Goal: Obtain resource: Obtain resource

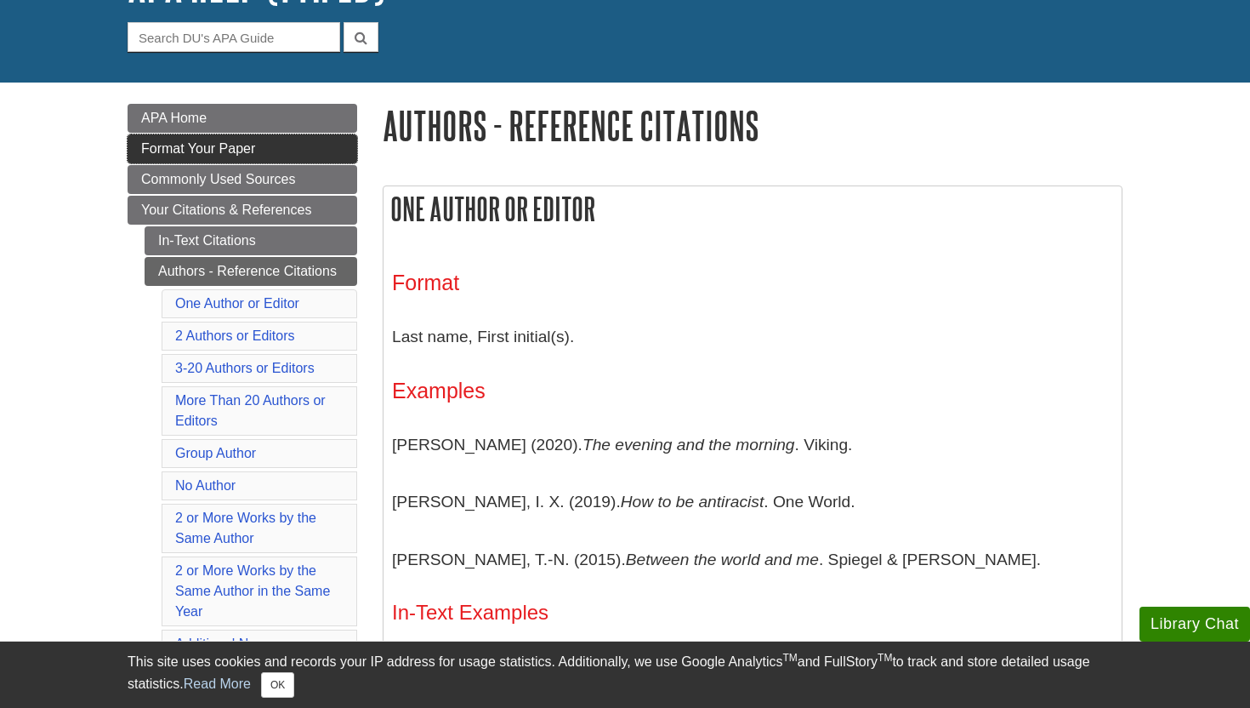
scroll to position [151, 0]
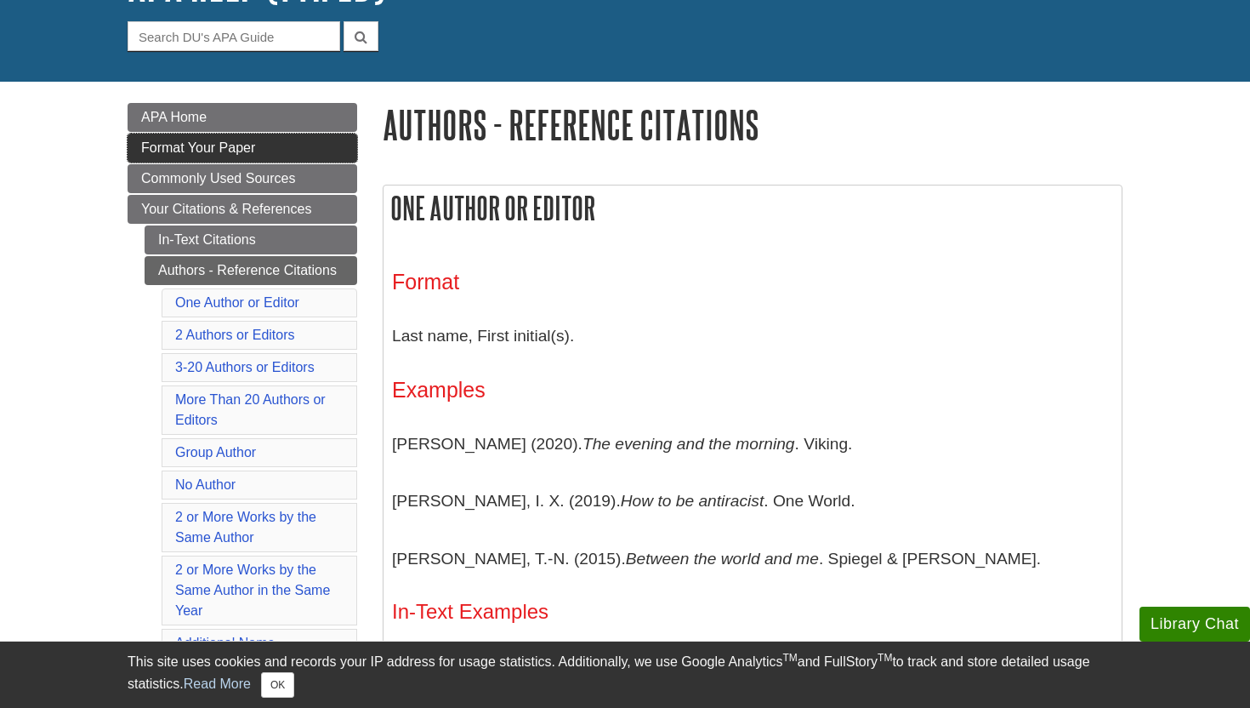
click at [278, 157] on link "Format Your Paper" at bounding box center [243, 148] width 230 height 29
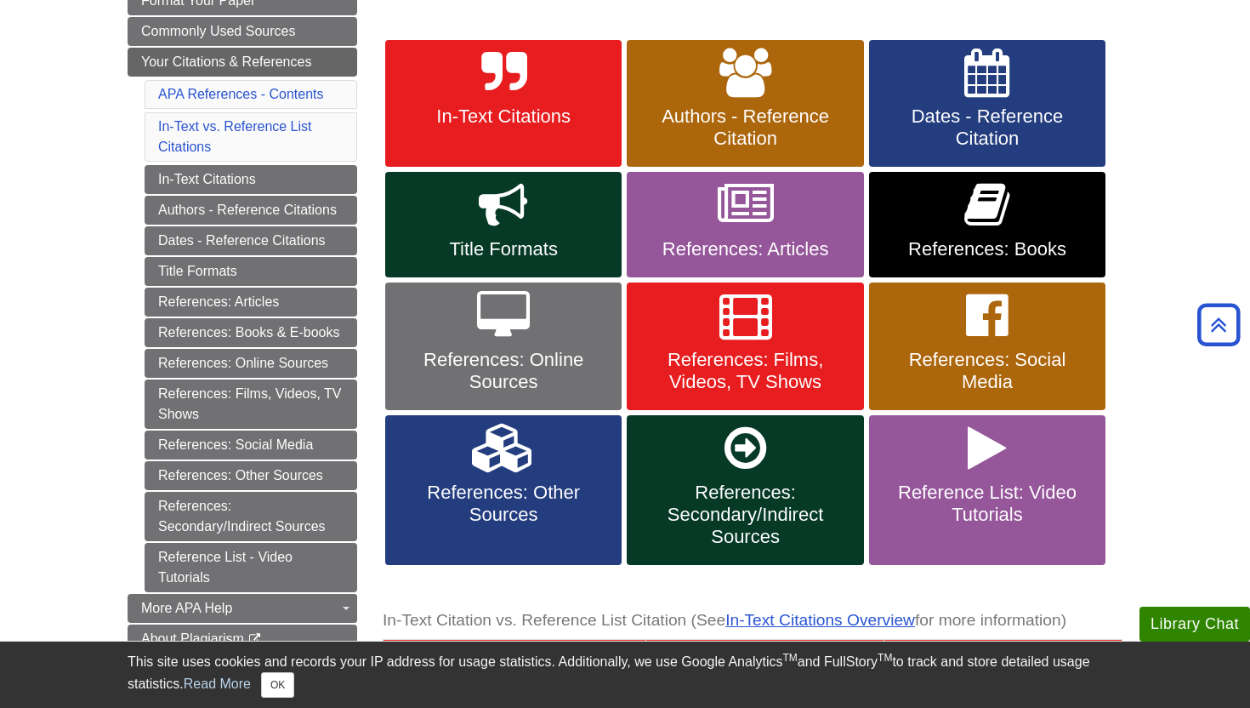
scroll to position [301, 0]
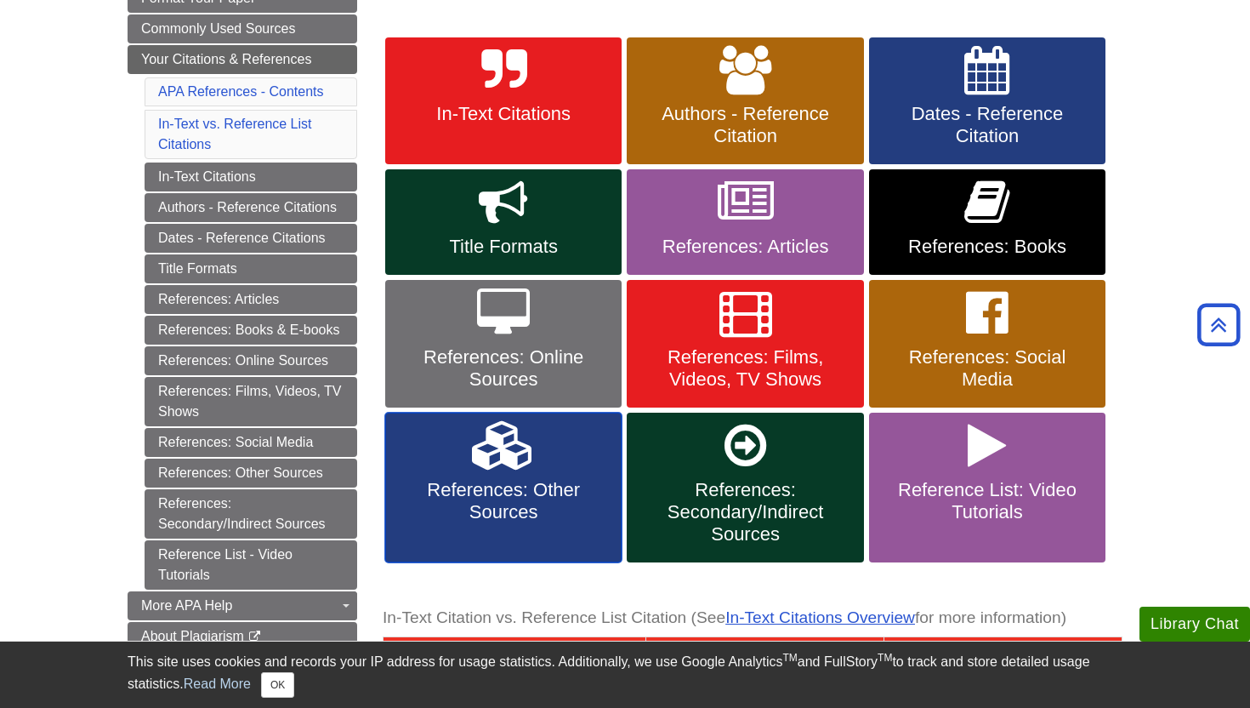
click at [574, 457] on link "References: Other Sources" at bounding box center [503, 488] width 236 height 150
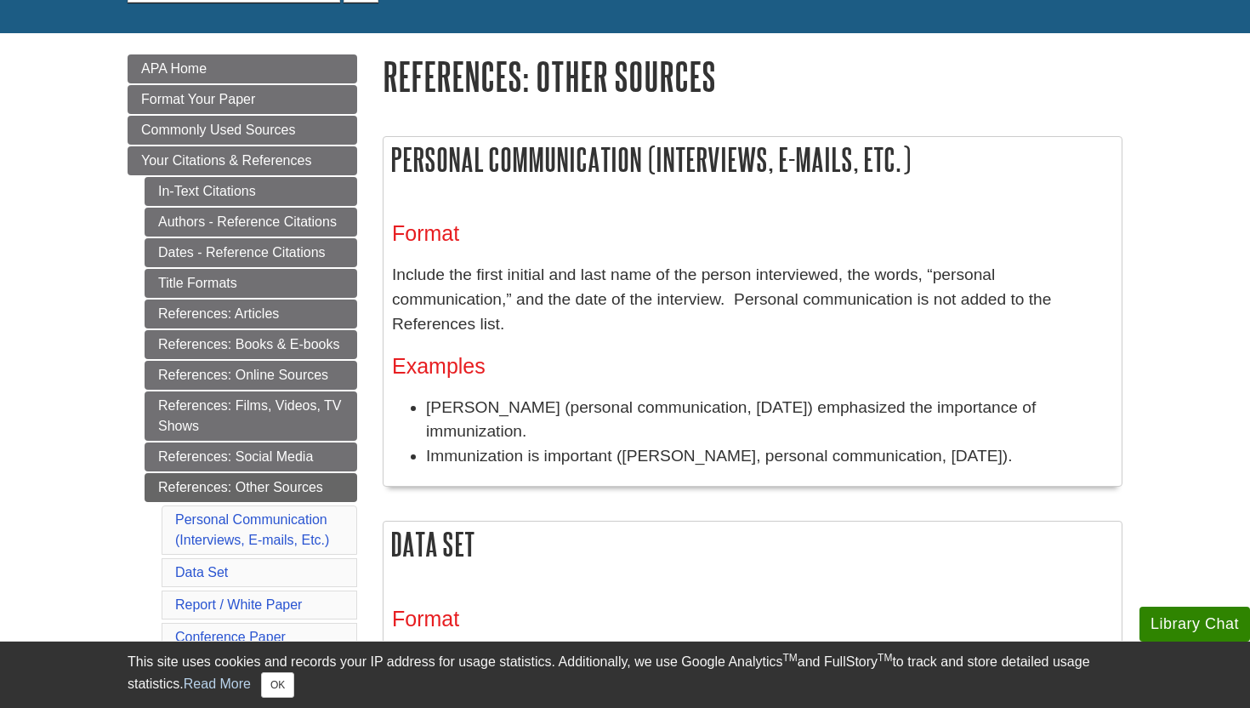
scroll to position [229, 0]
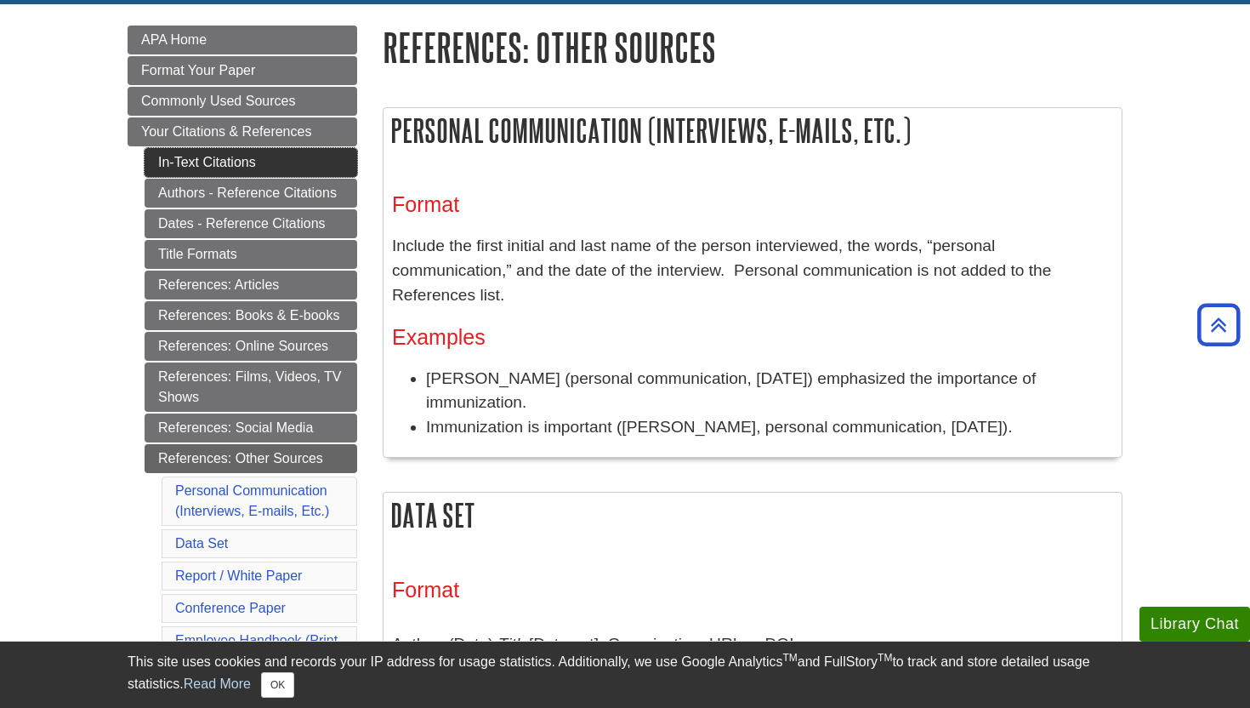
click at [202, 151] on link "In-Text Citations" at bounding box center [251, 162] width 213 height 29
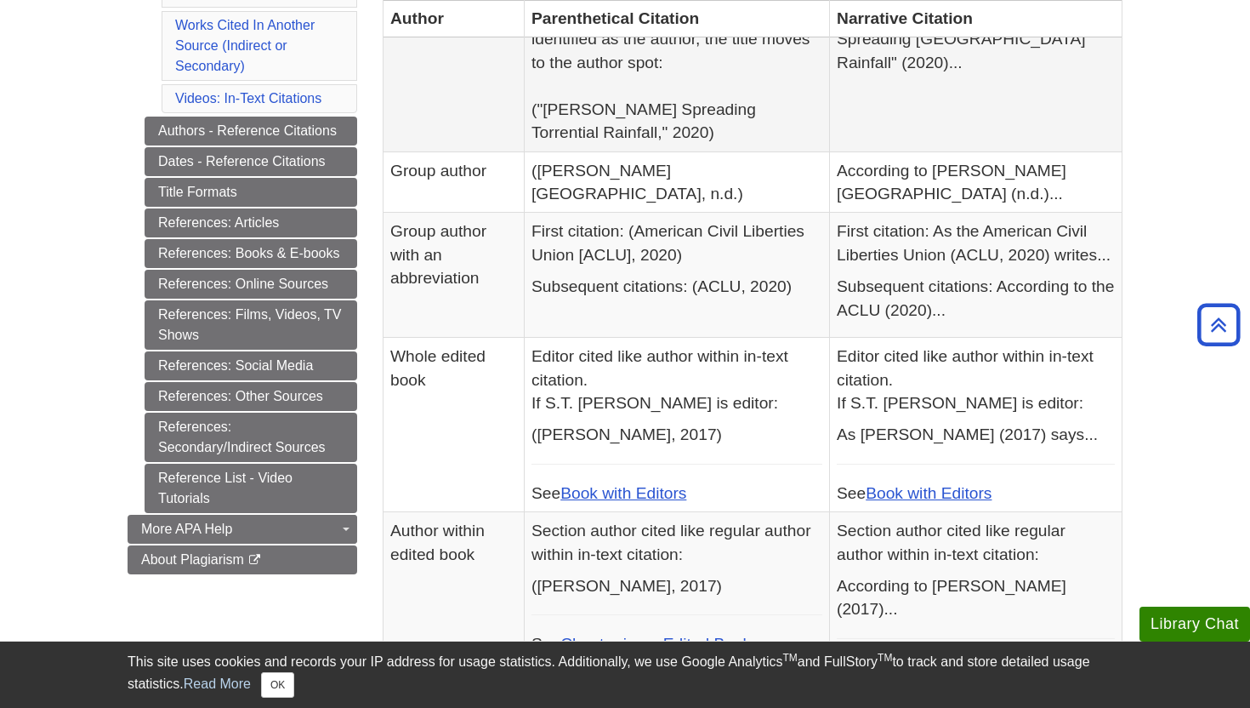
scroll to position [674, 0]
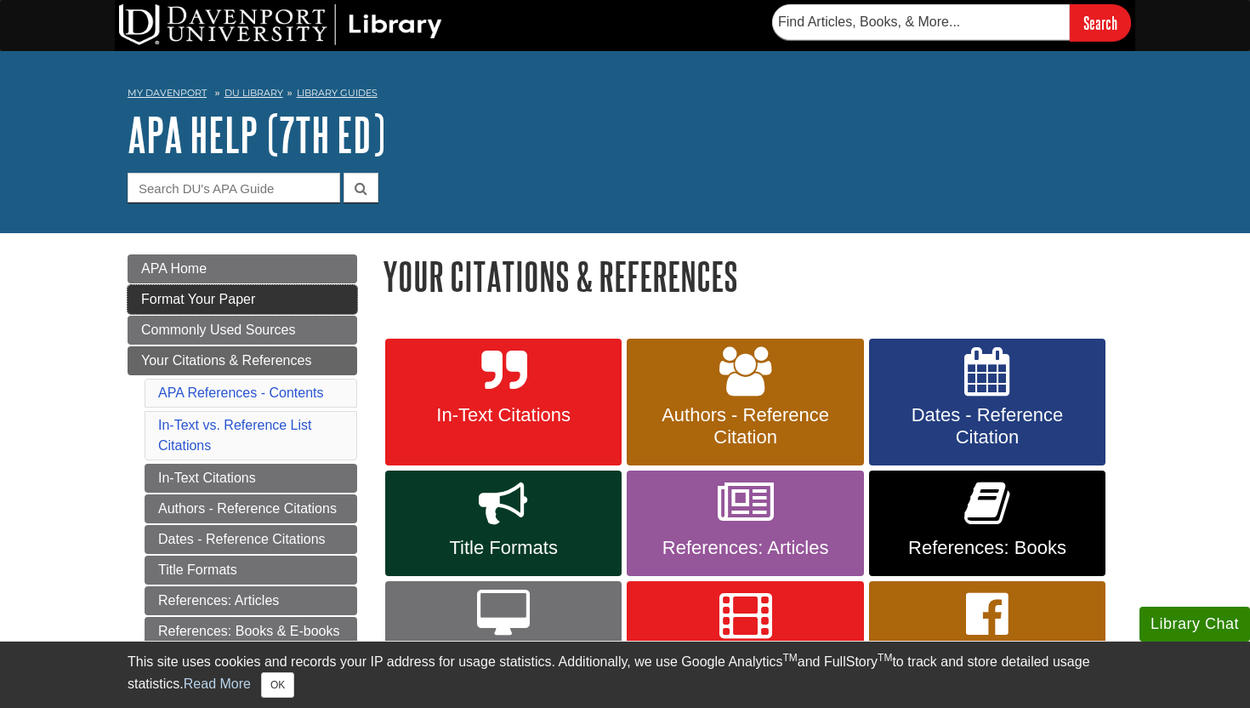
click at [309, 298] on link "Format Your Paper" at bounding box center [243, 299] width 230 height 29
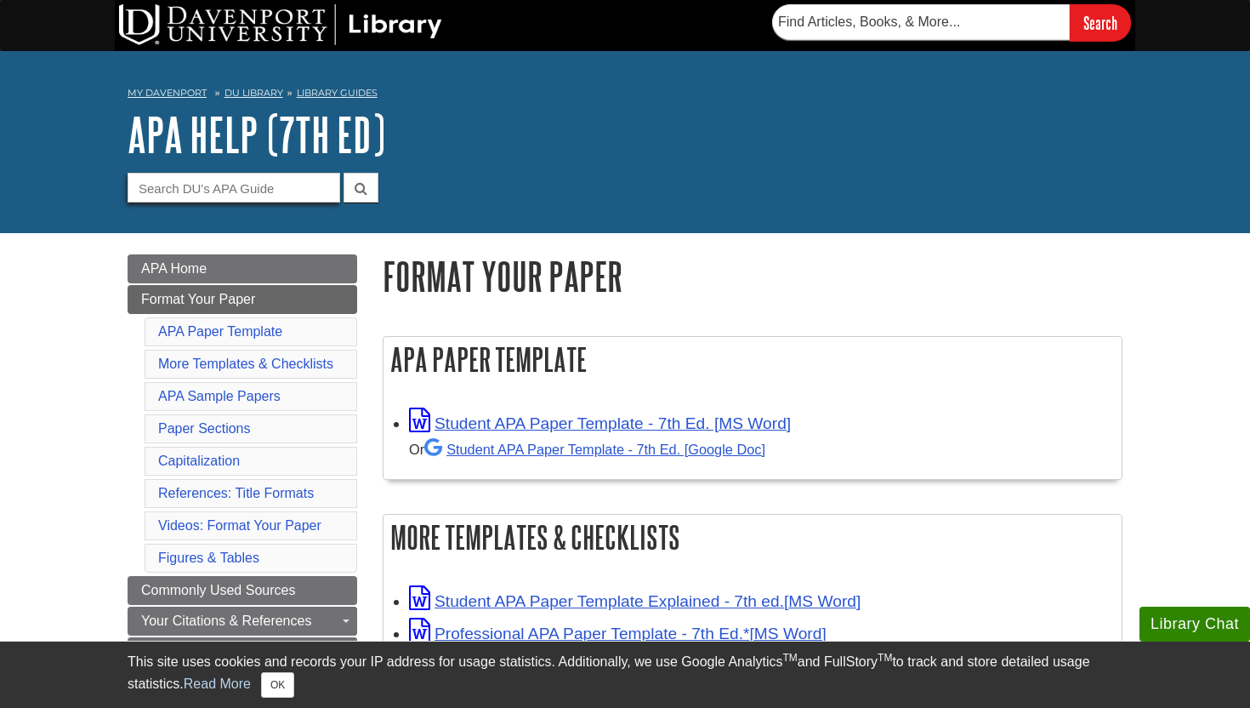
click at [249, 195] on input "Guide Search Terms" at bounding box center [234, 188] width 213 height 30
type input "fonts"
click at [344, 173] on button "submit" at bounding box center [361, 188] width 35 height 30
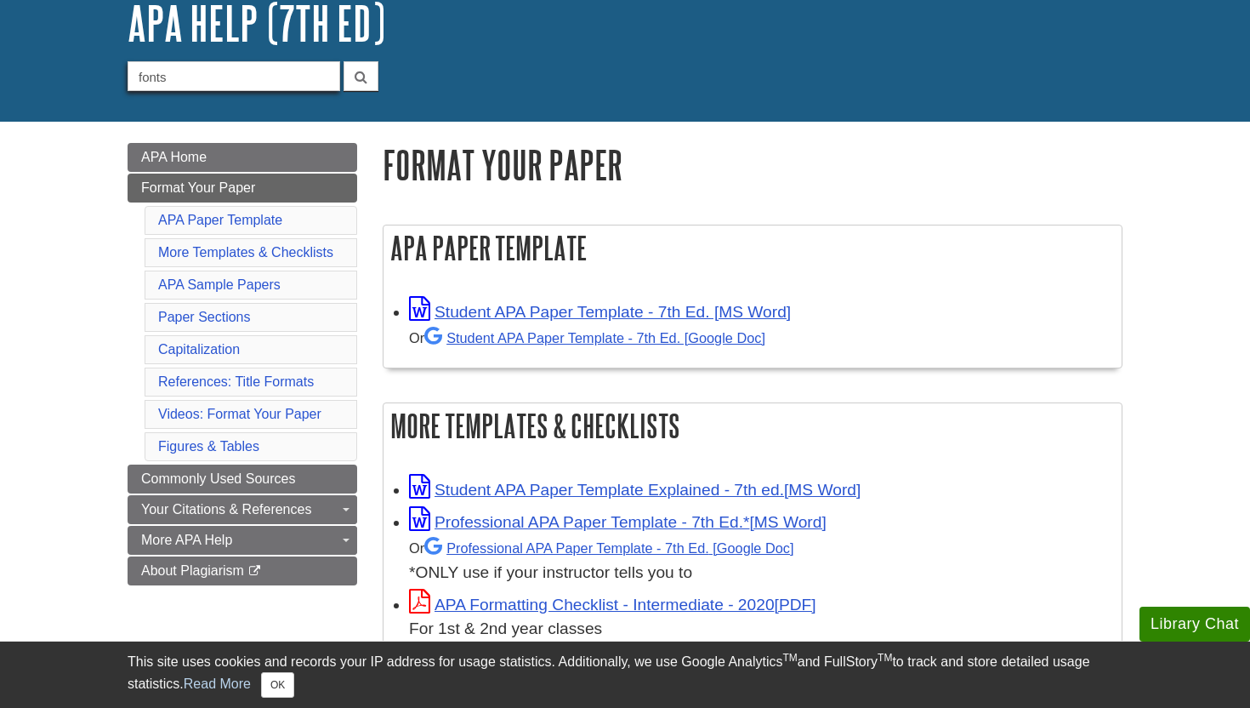
scroll to position [141, 0]
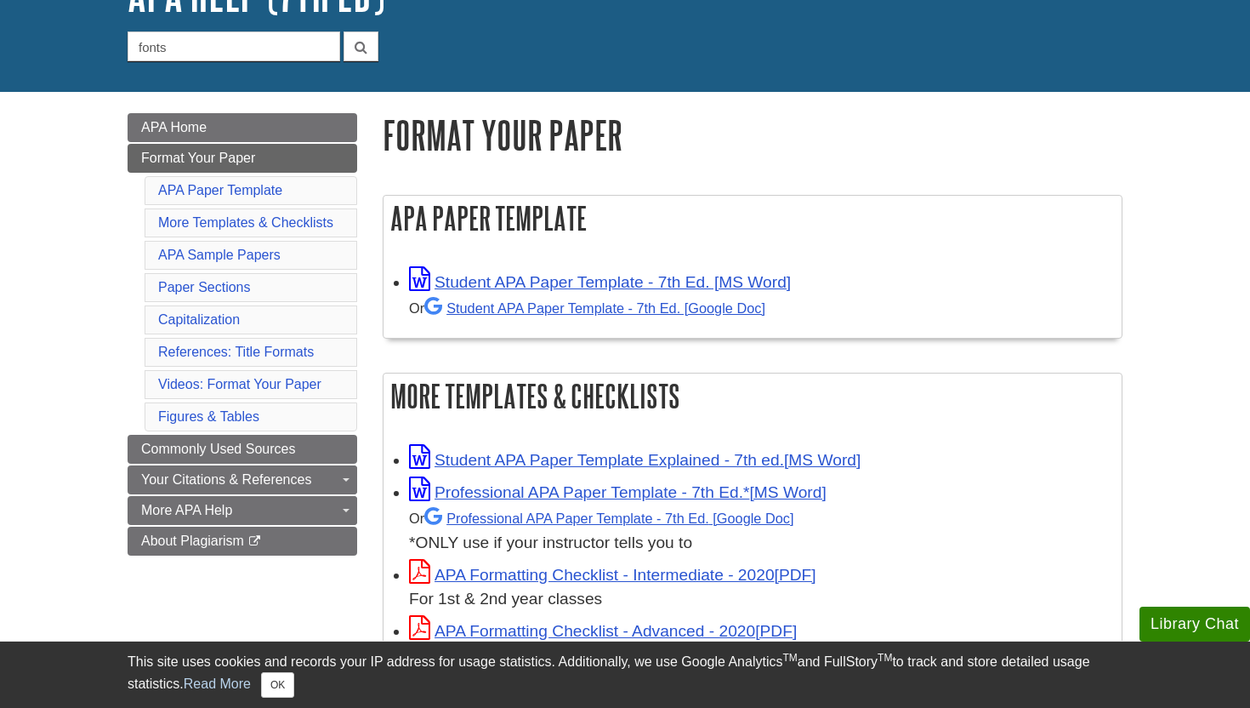
click at [297, 187] on li "APA Paper Template" at bounding box center [251, 190] width 213 height 29
click at [265, 186] on link "APA Paper Template" at bounding box center [220, 190] width 124 height 14
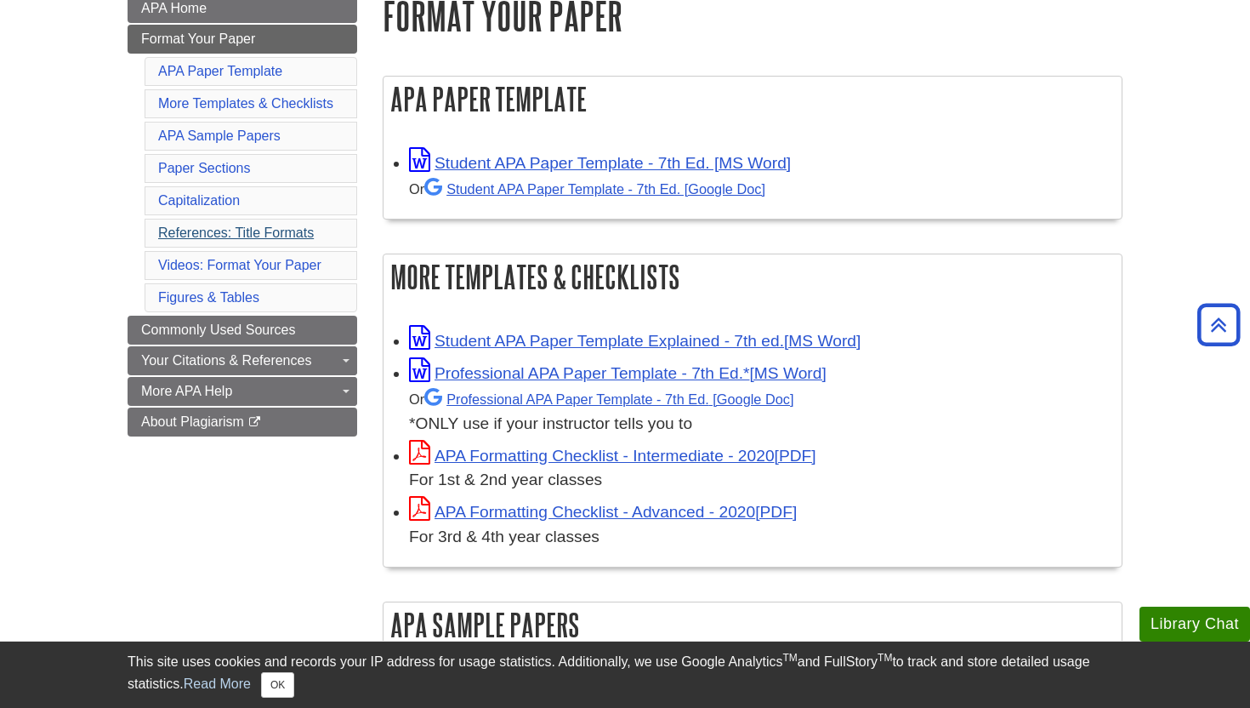
scroll to position [242, 0]
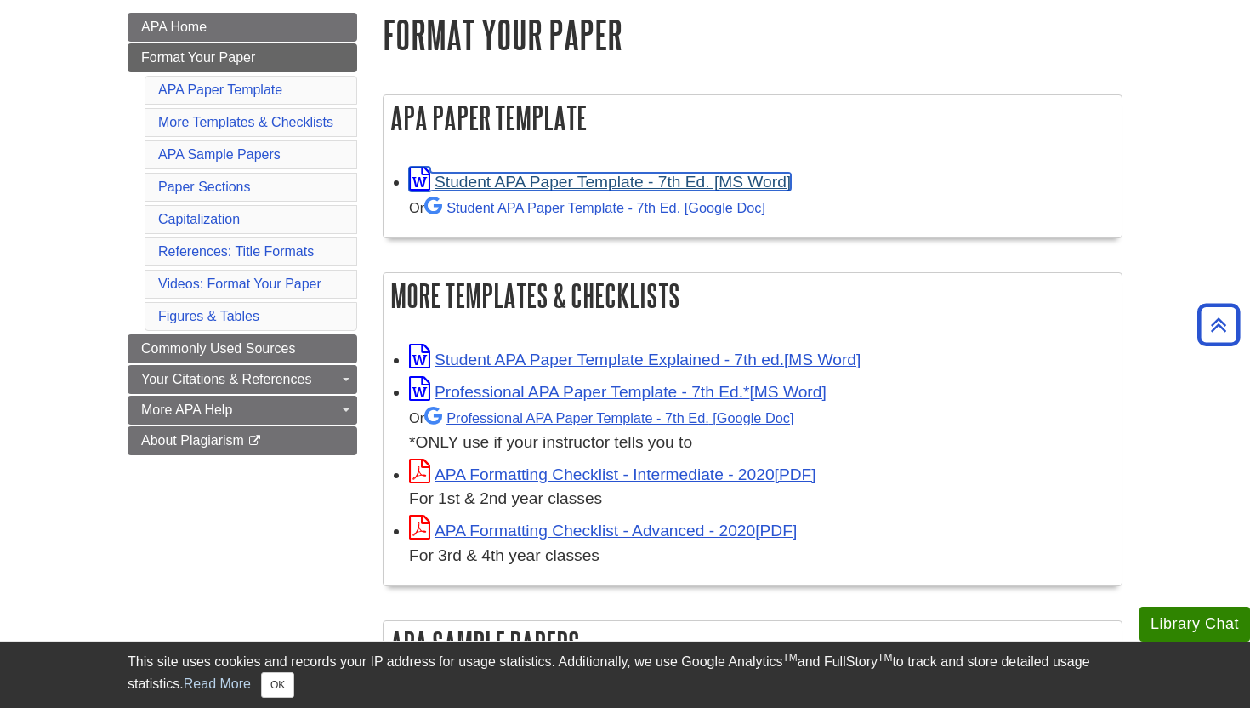
click at [541, 188] on link "Student APA Paper Template - 7th Ed. [MS Word]" at bounding box center [600, 182] width 382 height 18
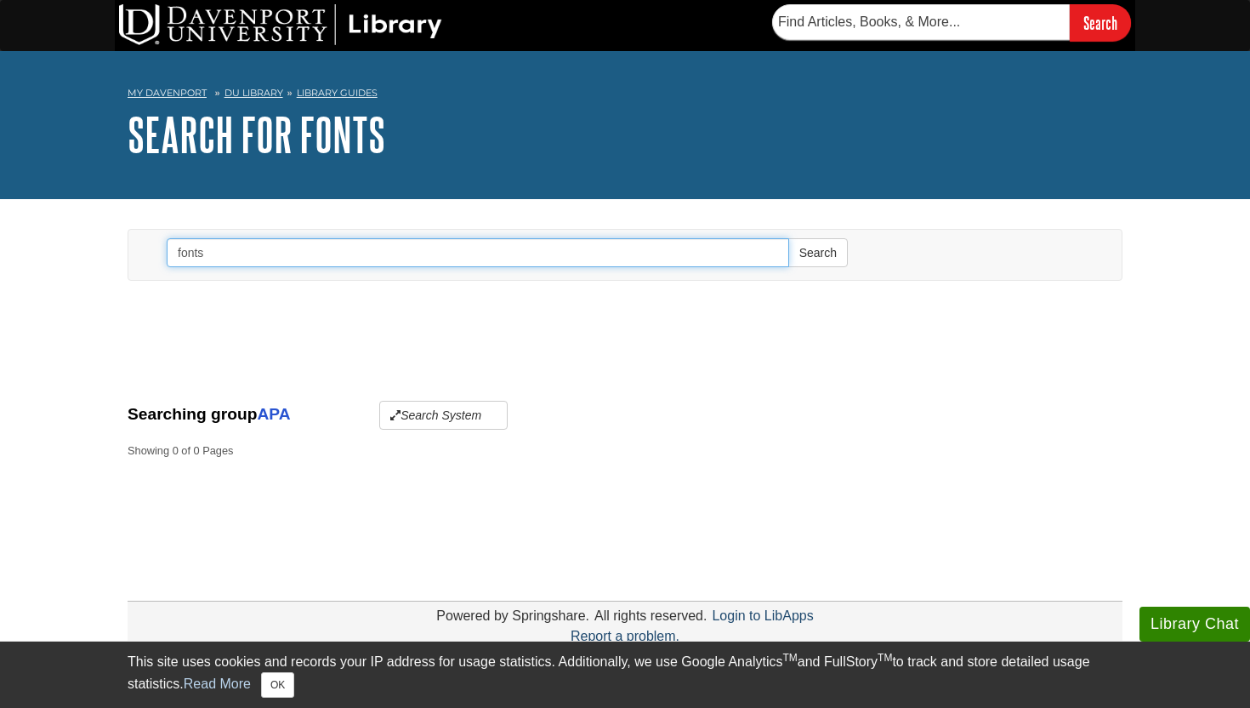
click at [305, 254] on input "fonts" at bounding box center [478, 252] width 623 height 29
